Goal: Task Accomplishment & Management: Manage account settings

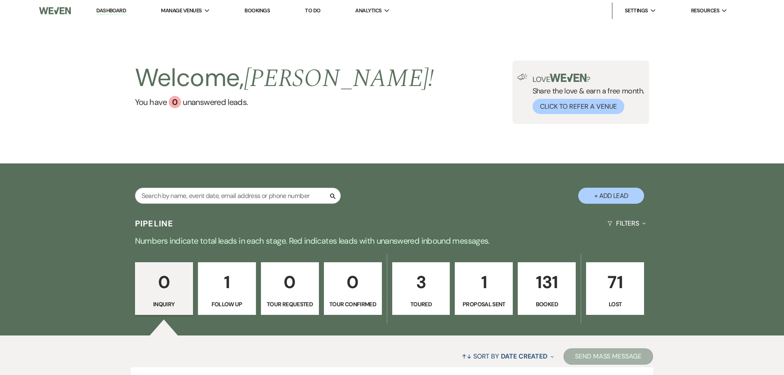
click at [264, 14] on link "Bookings" at bounding box center [258, 10] width 26 height 7
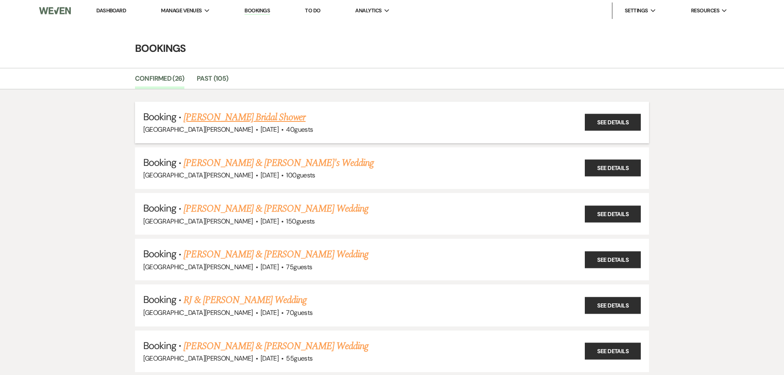
click at [218, 116] on link "[PERSON_NAME] Bridal Shower" at bounding box center [245, 117] width 122 height 15
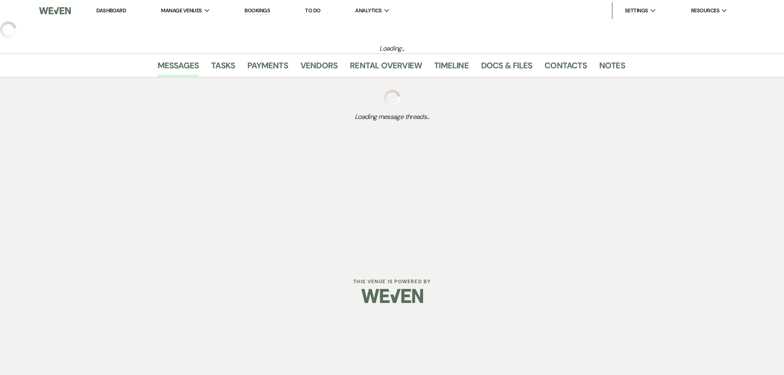
select select "5"
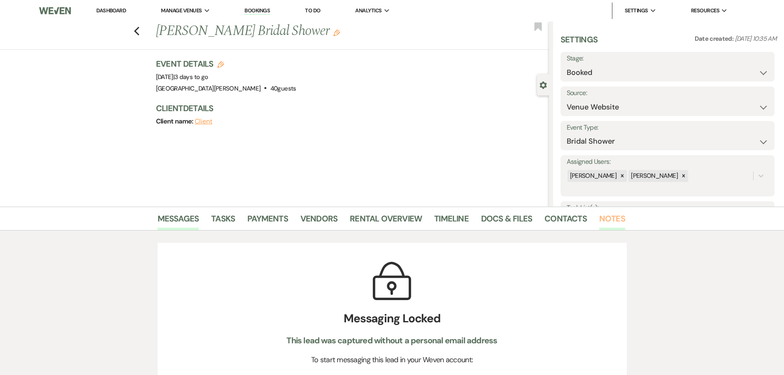
click at [605, 220] on link "Notes" at bounding box center [613, 221] width 26 height 18
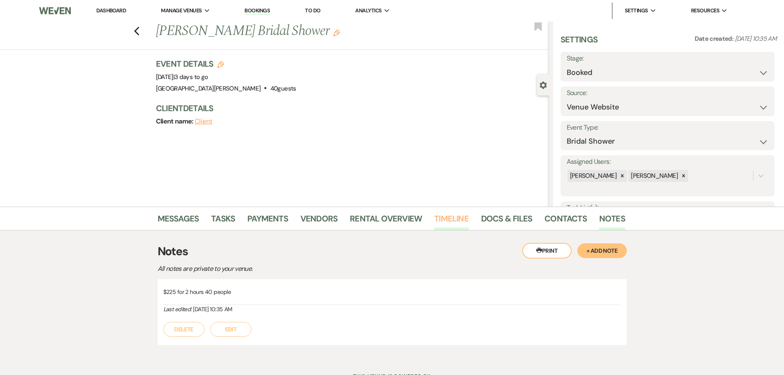
click at [440, 217] on link "Timeline" at bounding box center [451, 221] width 35 height 18
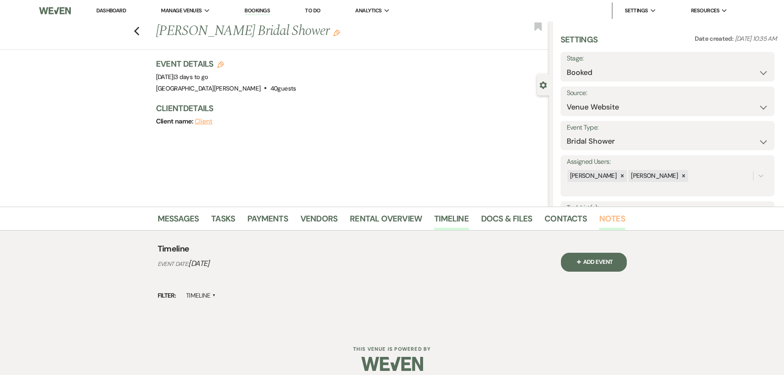
click at [605, 214] on link "Notes" at bounding box center [613, 221] width 26 height 18
